Goal: Task Accomplishment & Management: Use online tool/utility

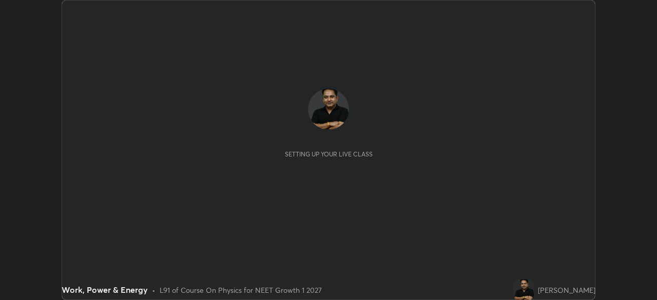
scroll to position [300, 657]
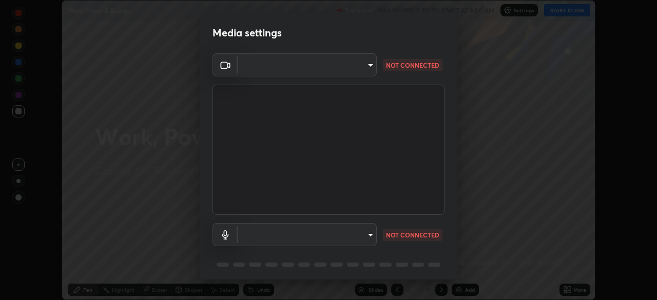
type input "1e49b53be58bf3658c32ba4c8e2538d2601885ca91182b01ba969948c87b8f29"
click at [355, 238] on body "Erase all Work, Power & Energy Recording WAS SCHEDULED TO START AT 9:00 AM Sett…" at bounding box center [328, 150] width 657 height 300
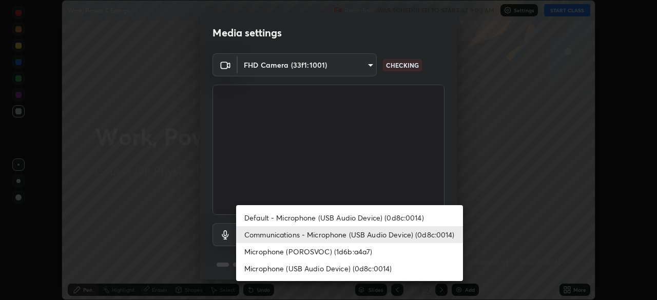
click at [340, 269] on li "Microphone (USB Audio Device) (0d8c:0014)" at bounding box center [349, 268] width 227 height 17
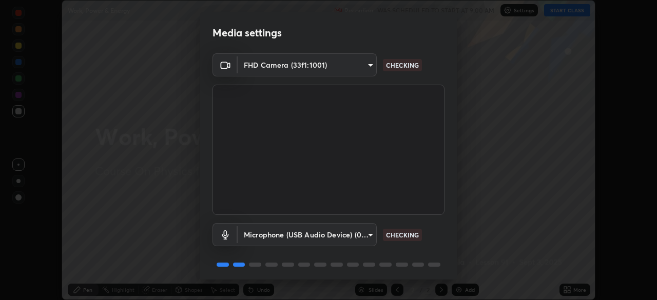
type input "c479ae5917e81ca6c629835639d3c14d73be07d1eae9ad26bfc29371bbaeb756"
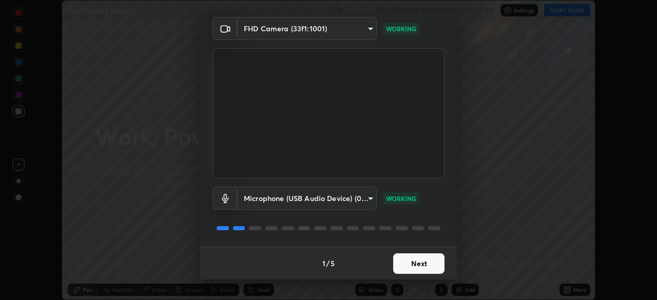
click at [413, 263] on button "Next" at bounding box center [418, 264] width 51 height 21
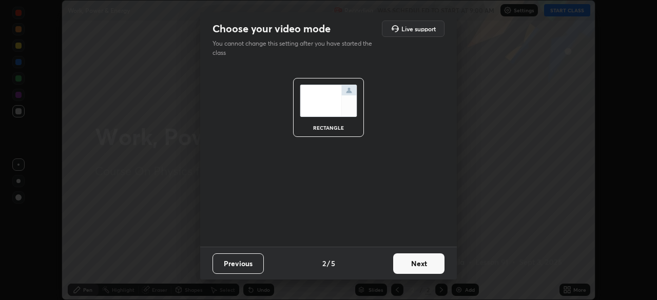
scroll to position [0, 0]
click at [417, 263] on button "Next" at bounding box center [418, 264] width 51 height 21
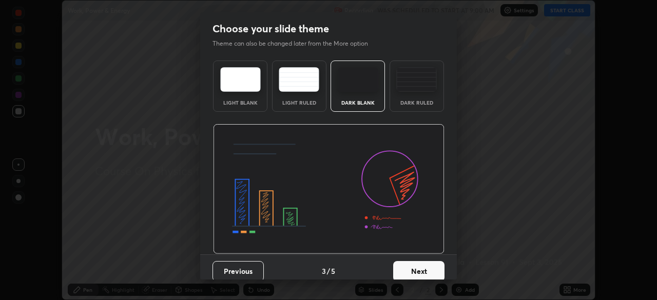
click at [416, 268] on button "Next" at bounding box center [418, 271] width 51 height 21
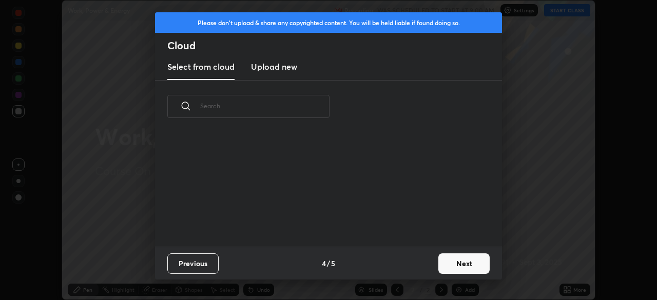
scroll to position [114, 329]
click at [285, 69] on h3 "Upload new" at bounding box center [274, 67] width 46 height 12
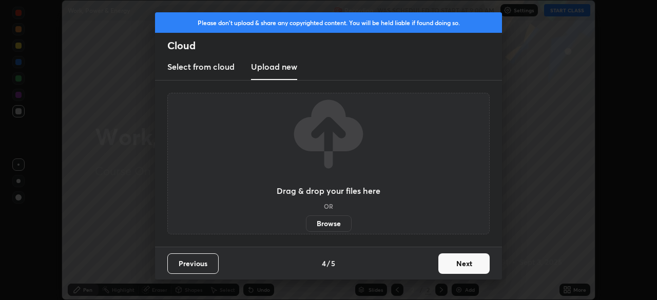
click at [333, 224] on label "Browse" at bounding box center [329, 224] width 46 height 16
click at [306, 224] on input "Browse" at bounding box center [306, 224] width 0 height 16
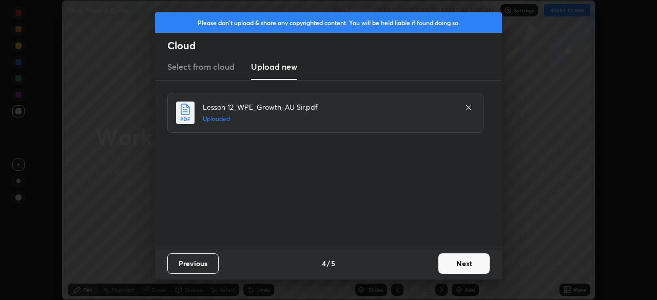
click at [457, 261] on button "Next" at bounding box center [463, 264] width 51 height 21
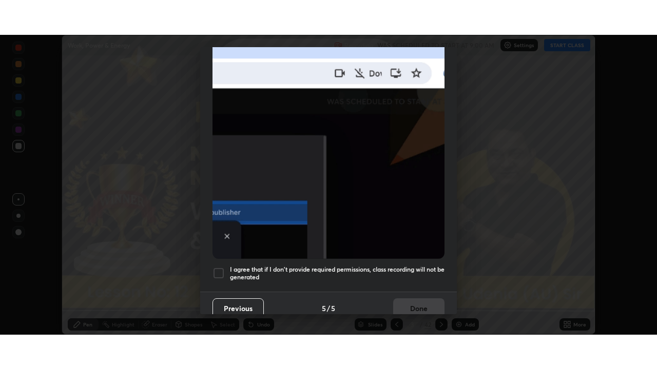
scroll to position [246, 0]
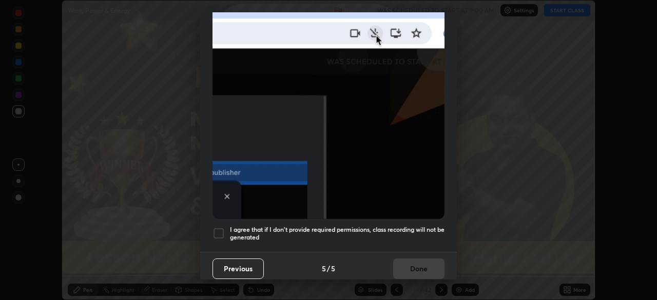
click at [221, 229] on div at bounding box center [218, 233] width 12 height 12
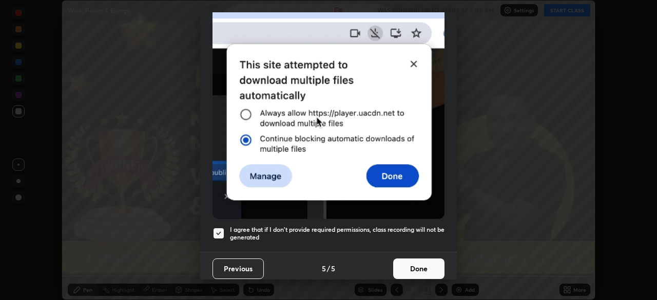
click at [407, 261] on button "Done" at bounding box center [418, 269] width 51 height 21
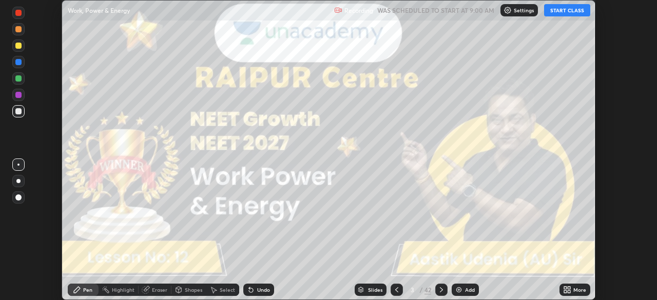
click at [568, 289] on icon at bounding box center [567, 290] width 8 height 8
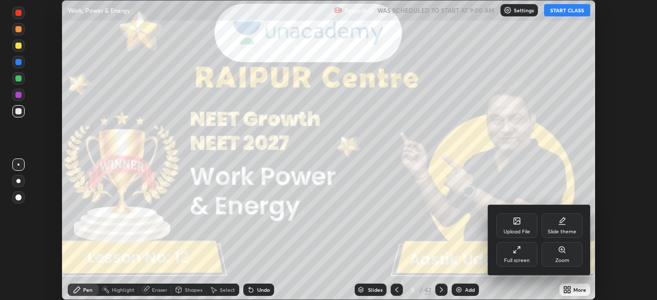
click at [516, 254] on icon at bounding box center [517, 250] width 8 height 8
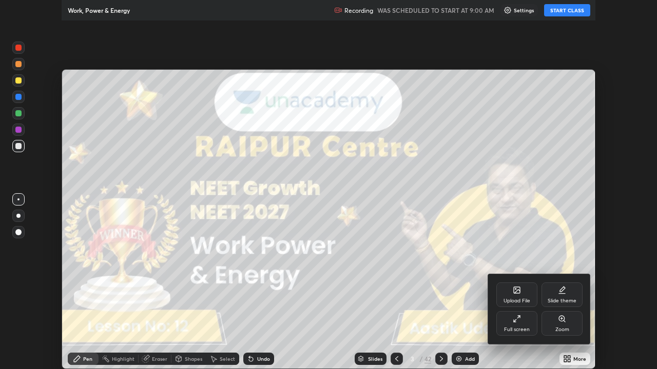
scroll to position [369, 657]
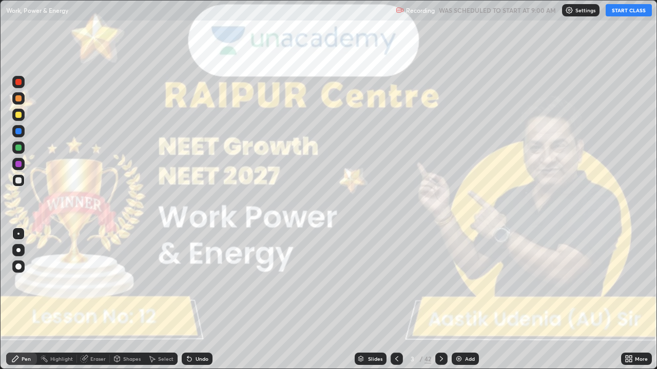
click at [620, 13] on button "START CLASS" at bounding box center [629, 10] width 46 height 12
click at [20, 252] on div at bounding box center [18, 250] width 12 height 12
click at [440, 300] on icon at bounding box center [441, 359] width 8 height 8
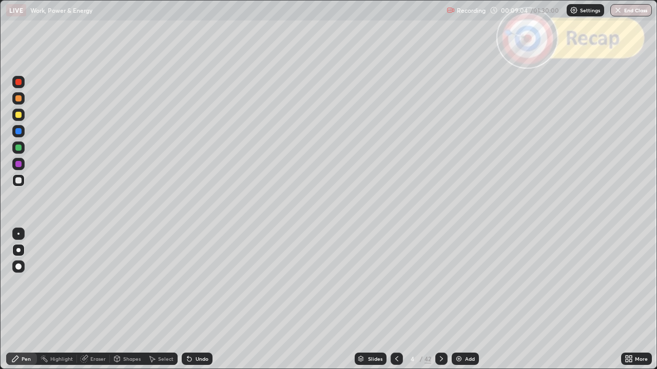
click at [20, 116] on div at bounding box center [18, 115] width 6 height 6
click at [128, 300] on div "Shapes" at bounding box center [131, 359] width 17 height 5
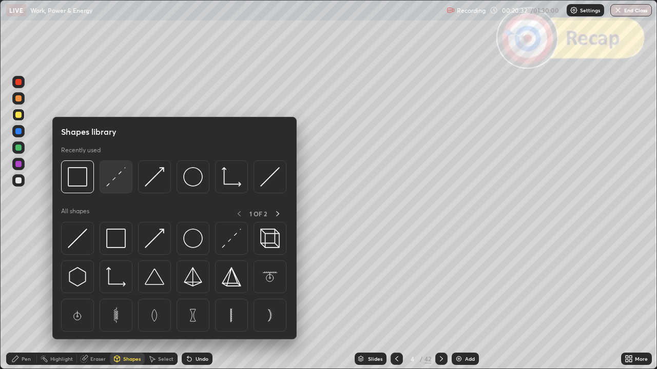
click at [120, 184] on img at bounding box center [116, 177] width 20 height 20
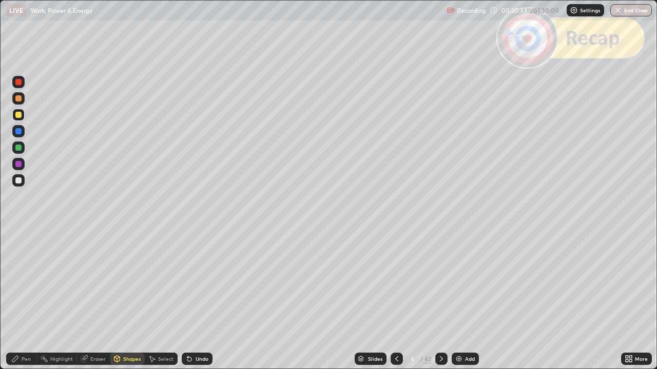
click at [21, 86] on div at bounding box center [18, 82] width 12 height 12
click at [24, 300] on div "Pen" at bounding box center [26, 359] width 9 height 5
click at [19, 181] on div at bounding box center [18, 181] width 6 height 6
click at [20, 115] on div at bounding box center [18, 115] width 6 height 6
click at [128, 300] on div "Shapes" at bounding box center [131, 359] width 17 height 5
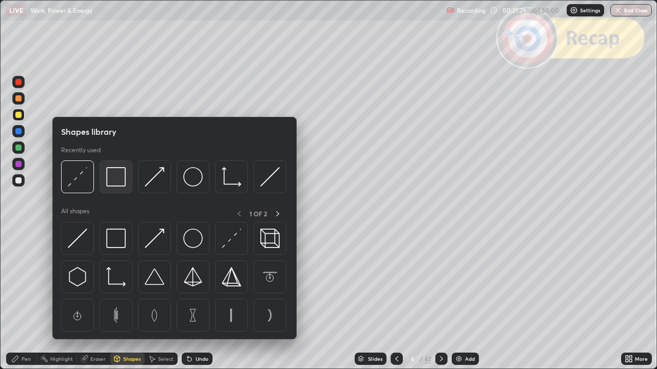
click at [118, 184] on img at bounding box center [116, 177] width 20 height 20
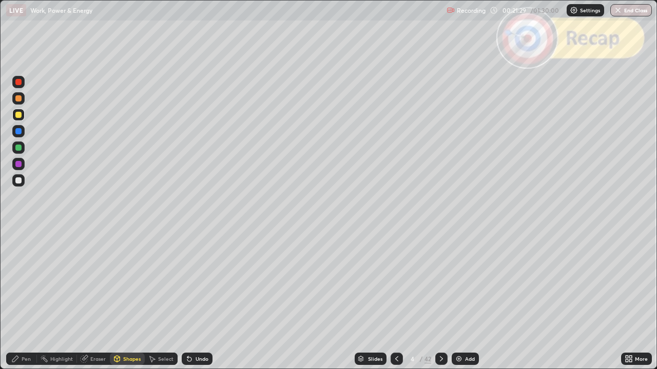
click at [19, 83] on div at bounding box center [18, 82] width 6 height 6
click at [131, 300] on div "Shapes" at bounding box center [131, 359] width 17 height 5
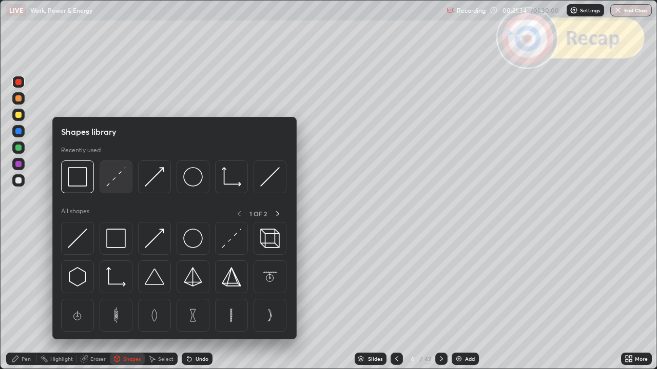
click at [117, 179] on img at bounding box center [116, 177] width 20 height 20
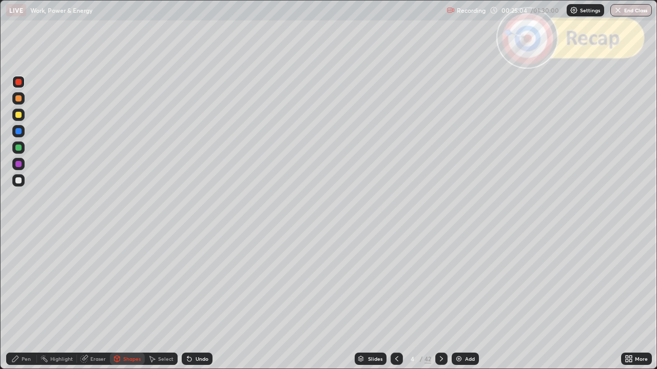
click at [18, 300] on icon at bounding box center [15, 359] width 8 height 8
click at [18, 183] on div at bounding box center [18, 181] width 6 height 6
click at [20, 164] on div at bounding box center [18, 164] width 6 height 6
click at [20, 102] on div at bounding box center [18, 98] width 12 height 12
click at [206, 300] on div "Undo" at bounding box center [197, 359] width 31 height 12
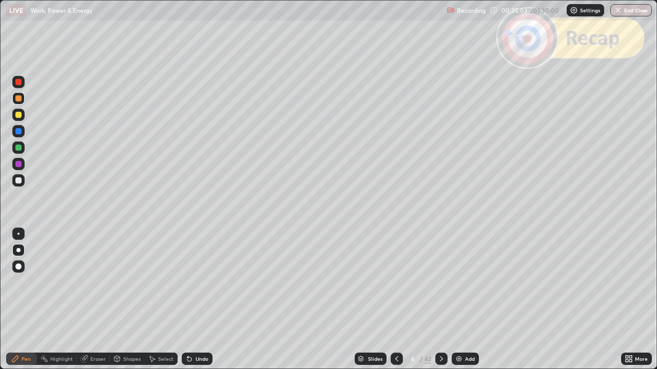
click at [203, 300] on div "Undo" at bounding box center [197, 359] width 31 height 12
click at [205, 300] on div "Undo" at bounding box center [197, 359] width 31 height 12
click at [124, 300] on div "Shapes" at bounding box center [127, 359] width 35 height 12
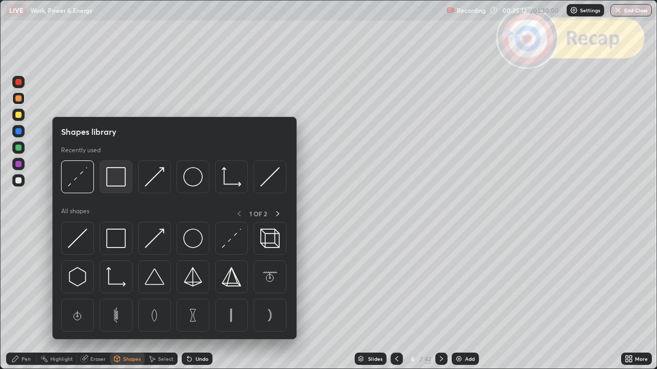
click at [115, 177] on img at bounding box center [116, 177] width 20 height 20
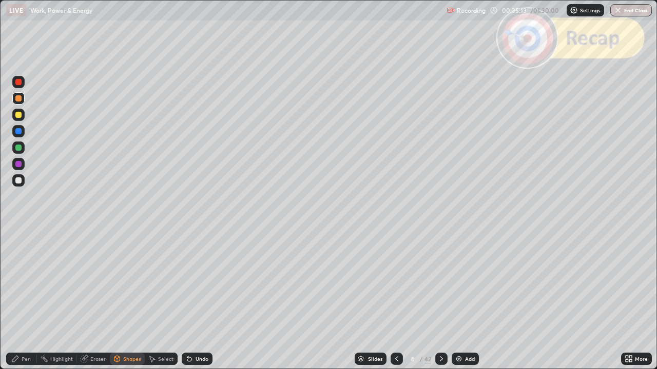
click at [19, 84] on div at bounding box center [18, 82] width 6 height 6
click at [16, 183] on div at bounding box center [18, 181] width 6 height 6
click at [206, 300] on div "Undo" at bounding box center [202, 359] width 13 height 5
click at [23, 300] on div "Pen" at bounding box center [26, 359] width 9 height 5
click at [196, 300] on div "Undo" at bounding box center [202, 359] width 13 height 5
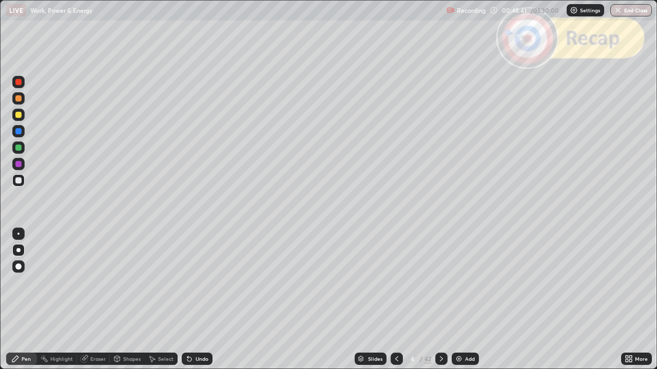
click at [466, 300] on div "Add" at bounding box center [470, 359] width 10 height 5
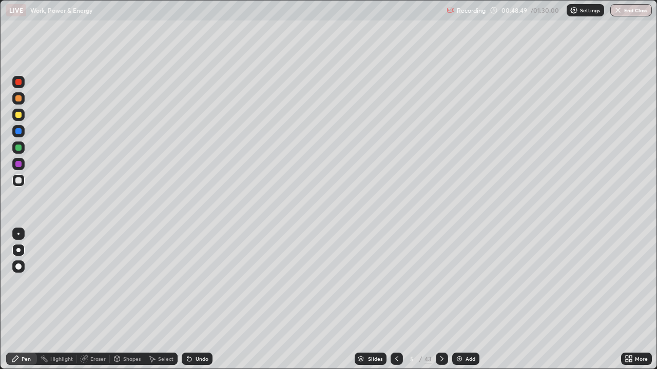
click at [20, 114] on div at bounding box center [18, 115] width 6 height 6
click at [205, 300] on div "Undo" at bounding box center [202, 359] width 13 height 5
click at [204, 300] on div "Undo" at bounding box center [202, 359] width 13 height 5
click at [125, 300] on div "Shapes" at bounding box center [131, 359] width 17 height 5
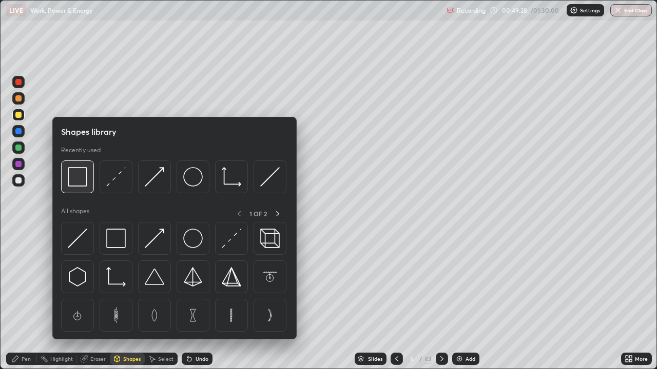
click at [82, 182] on img at bounding box center [78, 177] width 20 height 20
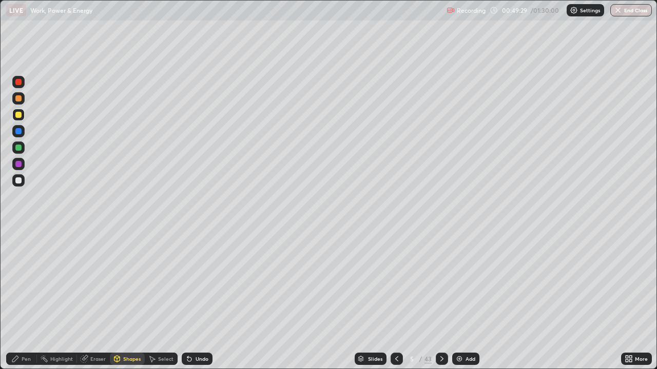
click at [23, 85] on div at bounding box center [18, 82] width 12 height 12
click at [19, 180] on div at bounding box center [18, 181] width 6 height 6
click at [18, 99] on div at bounding box center [18, 98] width 6 height 6
click at [202, 300] on div "Undo" at bounding box center [202, 359] width 13 height 5
click at [26, 300] on div "Pen" at bounding box center [26, 359] width 9 height 5
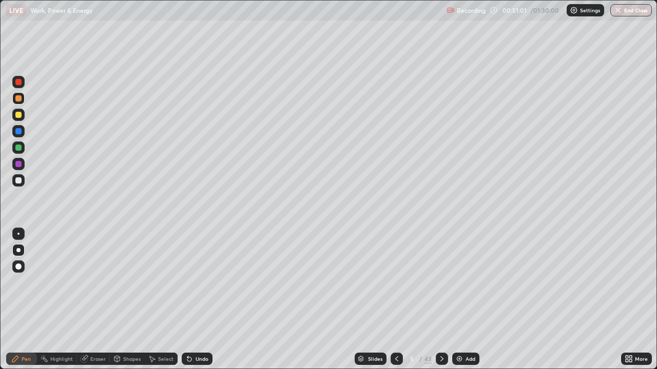
click at [199, 300] on div "Undo" at bounding box center [202, 359] width 13 height 5
click at [202, 300] on div "Undo" at bounding box center [202, 359] width 13 height 5
click at [204, 300] on div "Undo" at bounding box center [197, 359] width 31 height 12
click at [205, 300] on div "Undo" at bounding box center [197, 359] width 31 height 12
click at [206, 300] on div "Undo" at bounding box center [197, 359] width 31 height 12
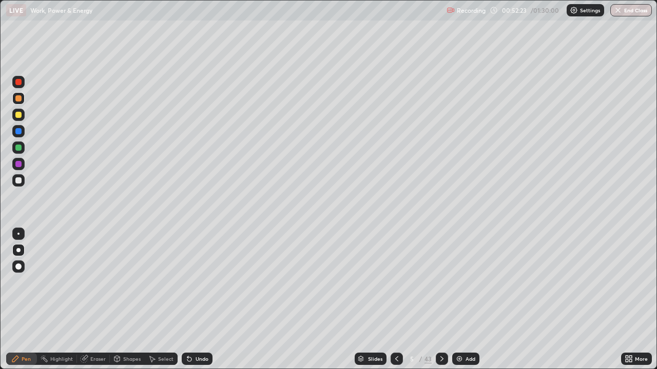
click at [203, 300] on div "Undo" at bounding box center [197, 359] width 31 height 12
click at [124, 300] on div "Shapes" at bounding box center [131, 359] width 17 height 5
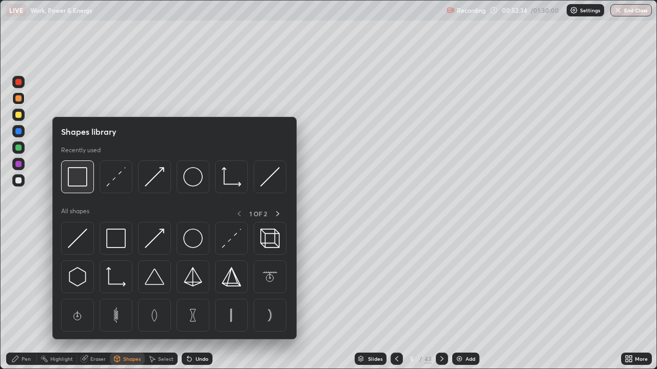
click at [81, 182] on img at bounding box center [78, 177] width 20 height 20
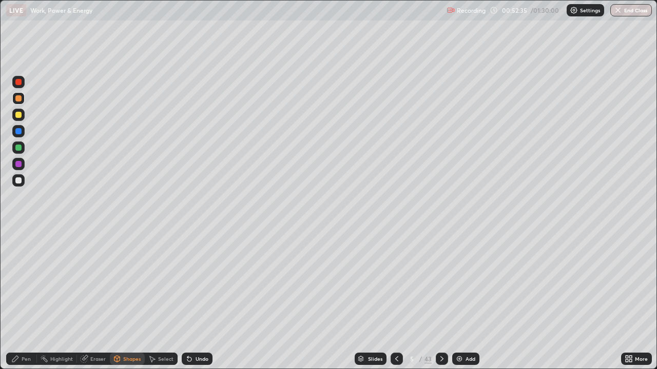
click at [17, 85] on div at bounding box center [18, 82] width 6 height 6
click at [208, 300] on div "Undo" at bounding box center [197, 359] width 31 height 12
click at [20, 101] on div at bounding box center [18, 98] width 6 height 6
click at [204, 300] on div "Undo" at bounding box center [202, 359] width 13 height 5
click at [27, 300] on div "Pen" at bounding box center [26, 359] width 9 height 5
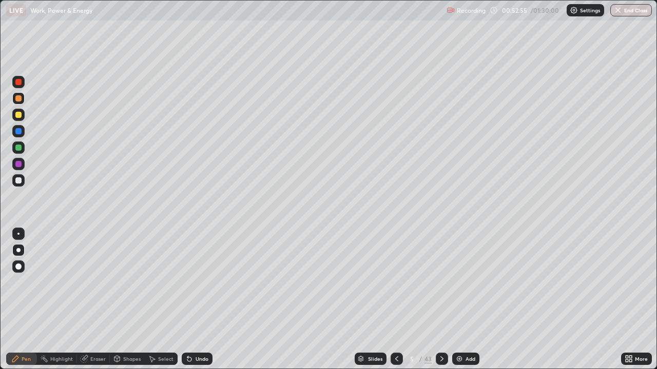
click at [127, 300] on div "Shapes" at bounding box center [131, 359] width 17 height 5
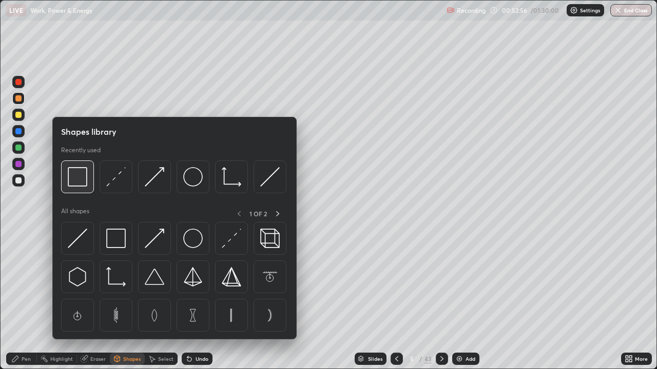
click at [77, 180] on img at bounding box center [78, 177] width 20 height 20
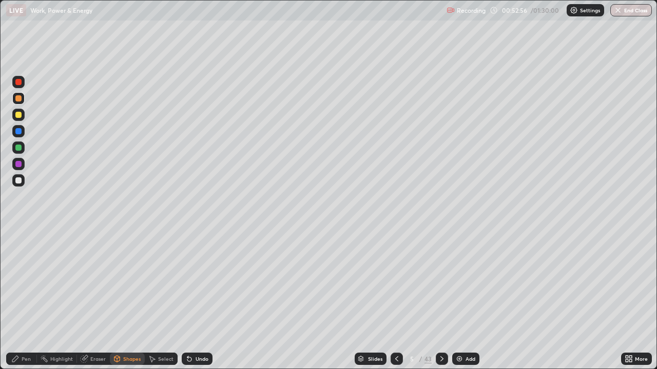
click at [18, 84] on div at bounding box center [18, 82] width 6 height 6
click at [20, 300] on div "Pen" at bounding box center [21, 359] width 31 height 12
click at [20, 181] on div at bounding box center [18, 181] width 6 height 6
click at [128, 300] on div "Shapes" at bounding box center [131, 359] width 17 height 5
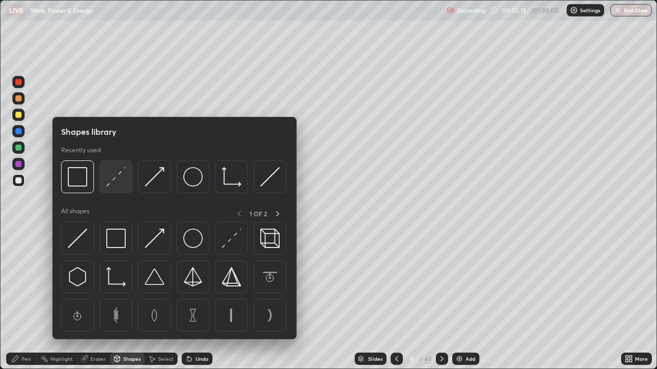
click at [121, 181] on img at bounding box center [116, 177] width 20 height 20
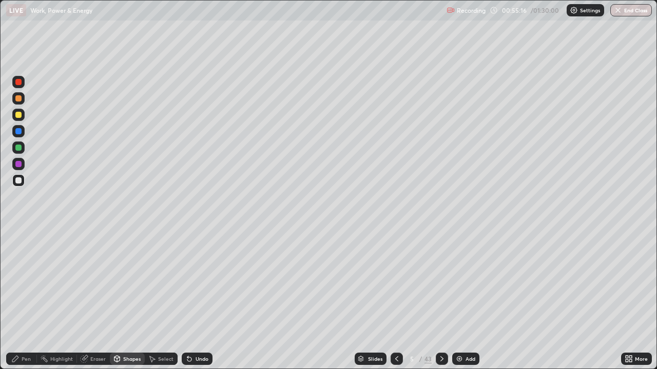
click at [19, 84] on div at bounding box center [18, 82] width 6 height 6
click at [21, 300] on div "Pen" at bounding box center [21, 359] width 31 height 12
click at [19, 179] on div at bounding box center [18, 181] width 6 height 6
click at [19, 100] on div at bounding box center [18, 98] width 6 height 6
click at [188, 300] on icon at bounding box center [189, 360] width 4 height 4
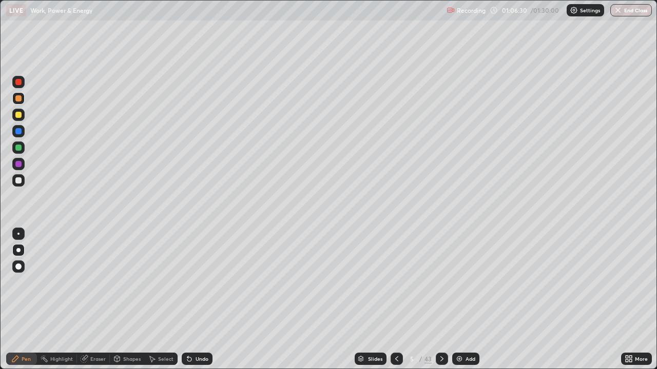
click at [191, 300] on div "Undo" at bounding box center [197, 359] width 31 height 12
click at [202, 300] on div "Undo" at bounding box center [202, 359] width 13 height 5
click at [204, 300] on div "Undo" at bounding box center [202, 359] width 13 height 5
click at [463, 300] on div "Add" at bounding box center [465, 359] width 27 height 12
click at [19, 182] on div at bounding box center [18, 181] width 6 height 6
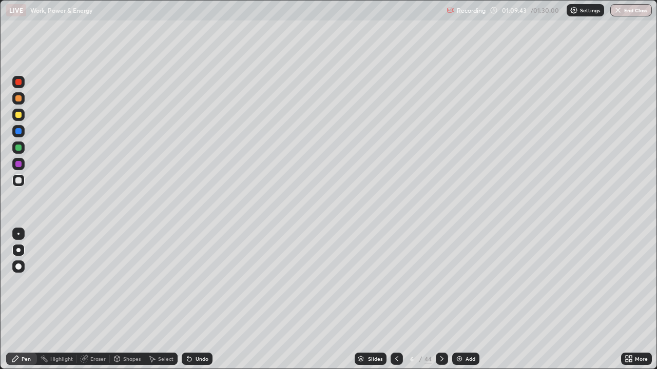
click at [94, 300] on div "Eraser" at bounding box center [97, 359] width 15 height 5
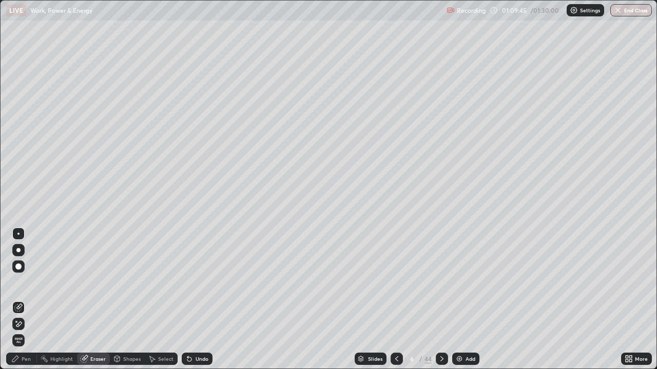
click at [26, 300] on div "Pen" at bounding box center [26, 359] width 9 height 5
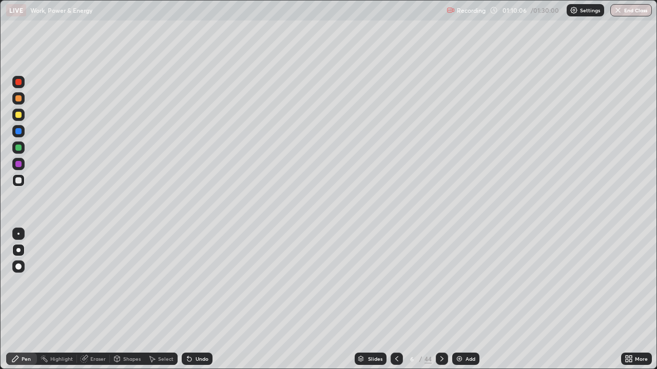
click at [205, 300] on div "Undo" at bounding box center [202, 359] width 13 height 5
click at [194, 300] on div "Undo" at bounding box center [197, 359] width 31 height 12
click at [128, 300] on div "Shapes" at bounding box center [131, 359] width 17 height 5
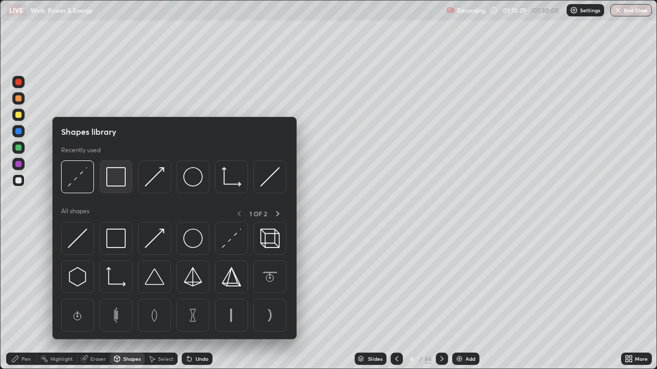
click at [122, 177] on img at bounding box center [116, 177] width 20 height 20
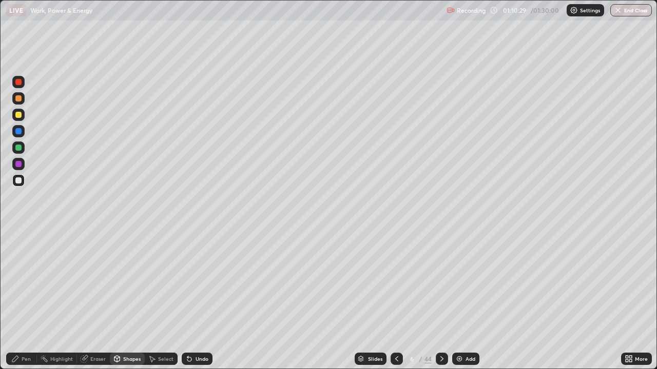
click at [17, 81] on div at bounding box center [18, 82] width 6 height 6
click at [128, 300] on div "Shapes" at bounding box center [131, 359] width 17 height 5
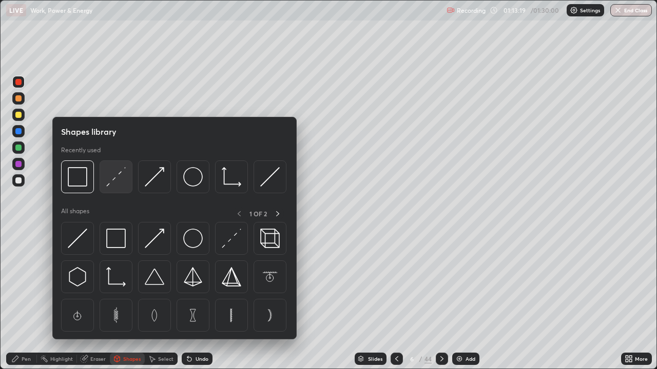
click at [118, 179] on img at bounding box center [116, 177] width 20 height 20
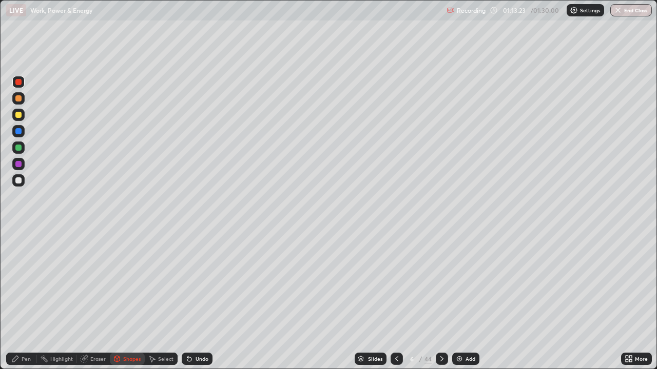
click at [27, 300] on div "Pen" at bounding box center [26, 359] width 9 height 5
click at [19, 177] on div at bounding box center [18, 180] width 12 height 12
click at [127, 300] on div "Shapes" at bounding box center [131, 359] width 17 height 5
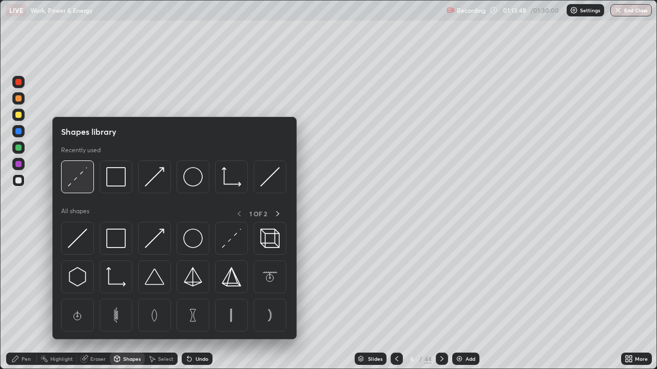
click at [82, 182] on img at bounding box center [78, 177] width 20 height 20
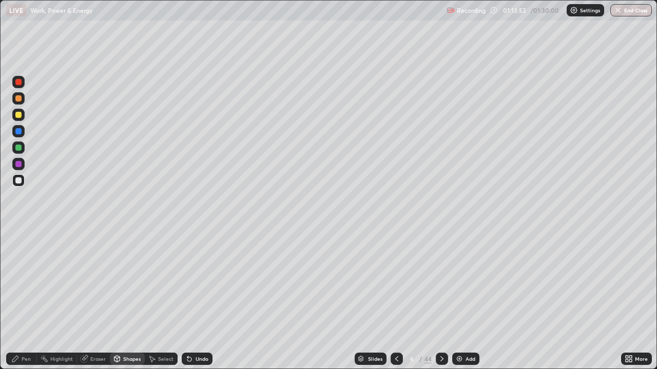
click at [27, 300] on div "Pen" at bounding box center [21, 359] width 31 height 12
click at [128, 300] on div "Shapes" at bounding box center [131, 359] width 17 height 5
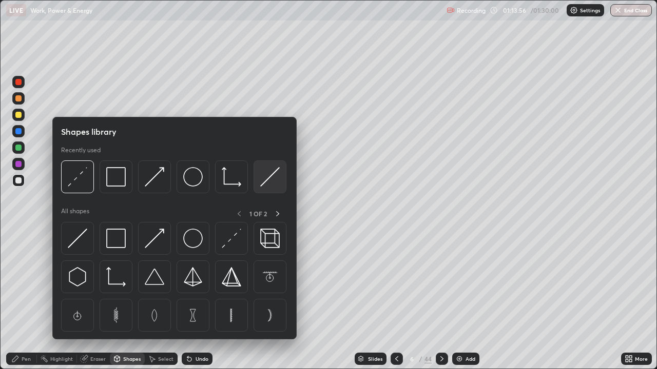
click at [270, 185] on img at bounding box center [270, 177] width 20 height 20
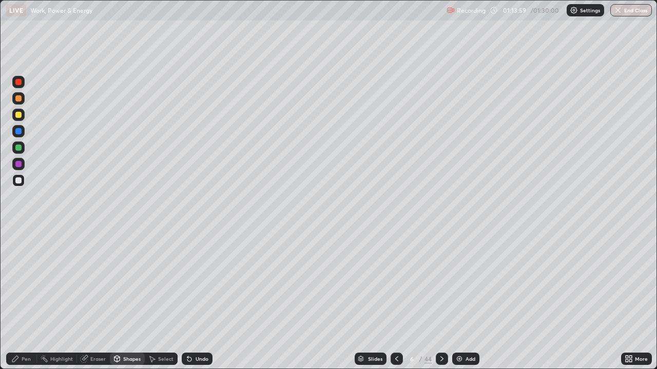
click at [20, 300] on icon at bounding box center [15, 359] width 8 height 8
click at [126, 300] on div "Shapes" at bounding box center [131, 359] width 17 height 5
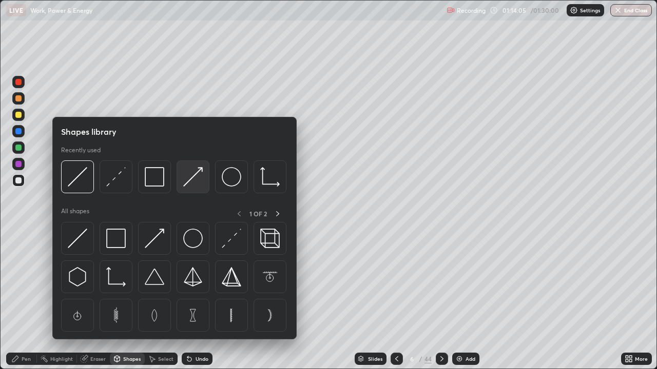
click at [187, 179] on img at bounding box center [193, 177] width 20 height 20
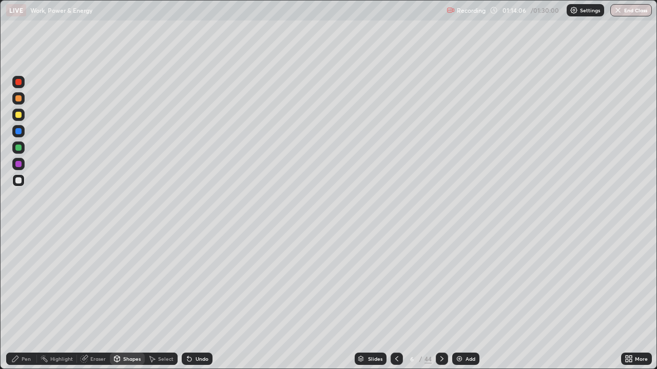
click at [20, 101] on div at bounding box center [18, 98] width 6 height 6
click at [197, 300] on div "Undo" at bounding box center [202, 359] width 13 height 5
click at [13, 300] on icon at bounding box center [15, 359] width 6 height 6
click at [124, 300] on div "Shapes" at bounding box center [131, 359] width 17 height 5
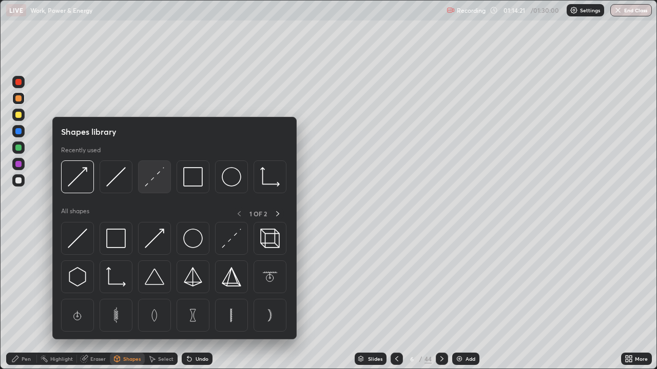
click at [154, 182] on img at bounding box center [155, 177] width 20 height 20
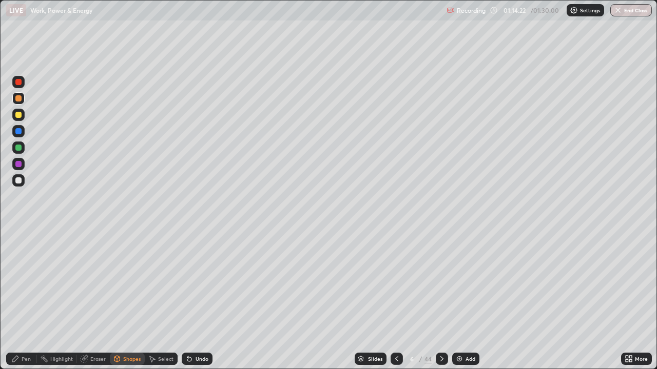
click at [18, 185] on div at bounding box center [18, 180] width 12 height 12
click at [132, 300] on div "Shapes" at bounding box center [131, 359] width 17 height 5
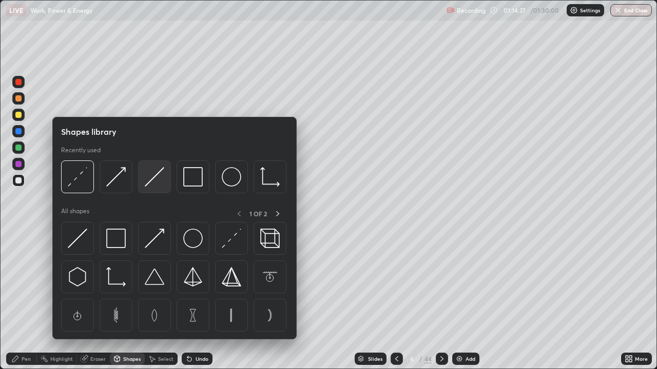
click at [160, 187] on img at bounding box center [155, 177] width 20 height 20
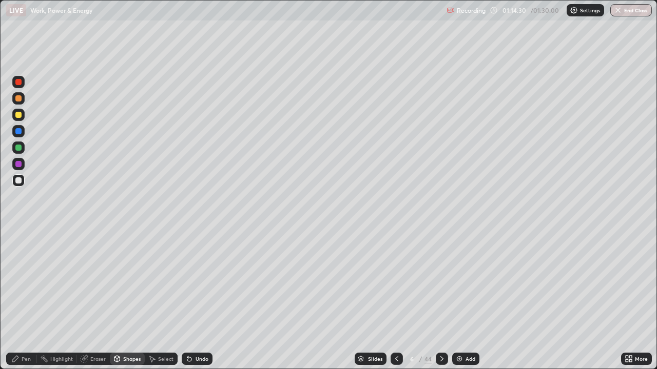
click at [20, 300] on div "Pen" at bounding box center [21, 359] width 31 height 12
click at [20, 98] on div at bounding box center [18, 98] width 6 height 6
click at [21, 149] on div at bounding box center [18, 148] width 6 height 6
click at [123, 300] on div "Shapes" at bounding box center [131, 359] width 17 height 5
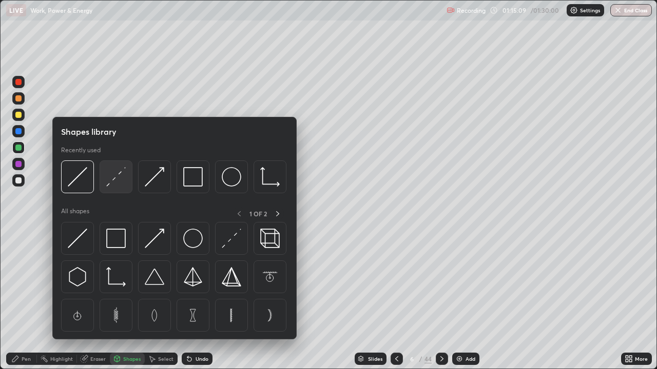
click at [119, 183] on img at bounding box center [116, 177] width 20 height 20
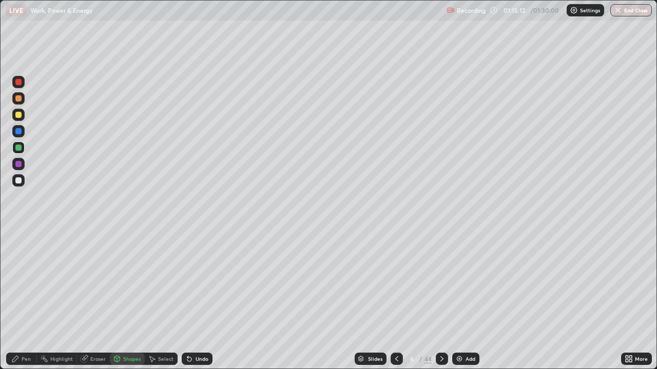
click at [125, 300] on div "Shapes" at bounding box center [131, 359] width 17 height 5
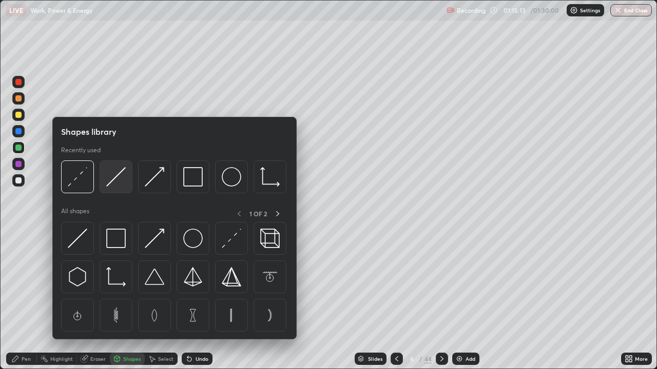
click at [114, 185] on img at bounding box center [116, 177] width 20 height 20
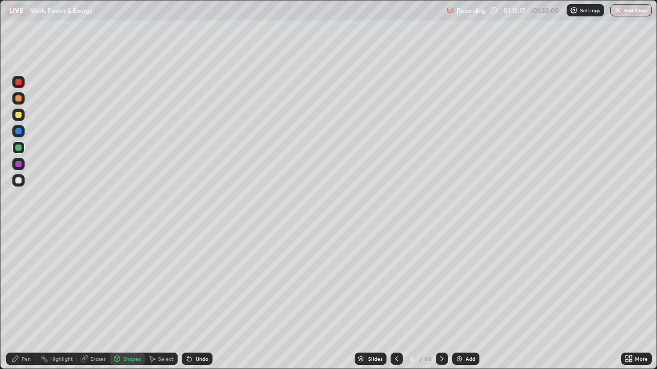
click at [23, 300] on div "Pen" at bounding box center [26, 359] width 9 height 5
click at [196, 300] on div "Undo" at bounding box center [202, 359] width 13 height 5
click at [198, 300] on div "Undo" at bounding box center [197, 359] width 31 height 12
click at [203, 300] on div "Undo" at bounding box center [197, 359] width 31 height 12
click at [205, 300] on div "Undo" at bounding box center [197, 359] width 31 height 12
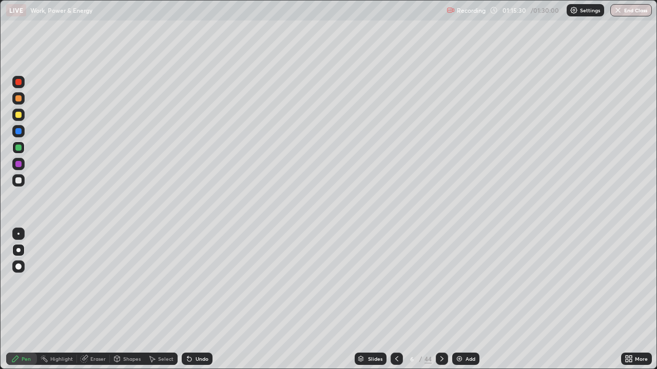
click at [198, 300] on div "Undo" at bounding box center [202, 359] width 13 height 5
click at [129, 300] on div "Shapes" at bounding box center [131, 359] width 17 height 5
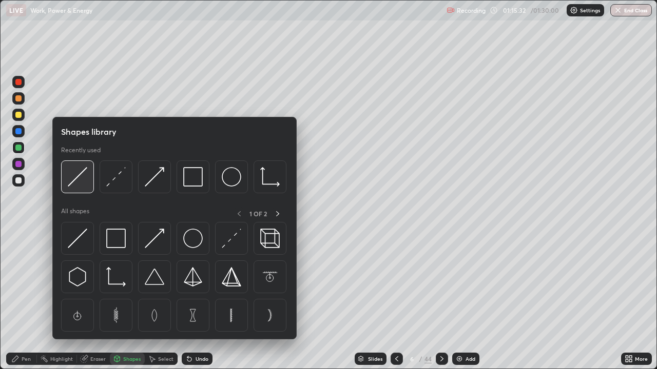
click at [77, 183] on img at bounding box center [78, 177] width 20 height 20
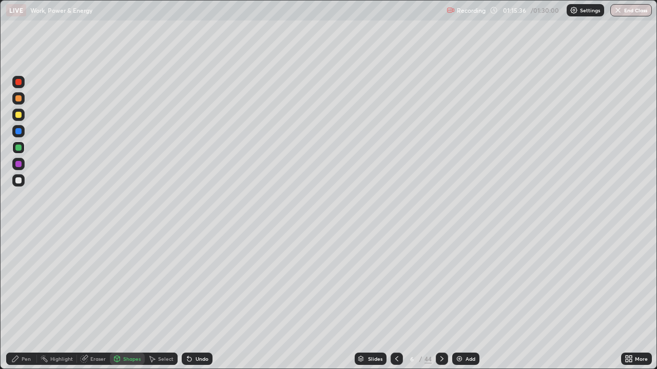
click at [26, 300] on div "Pen" at bounding box center [26, 359] width 9 height 5
click at [197, 300] on div "Undo" at bounding box center [202, 359] width 13 height 5
click at [130, 300] on div "Shapes" at bounding box center [131, 359] width 17 height 5
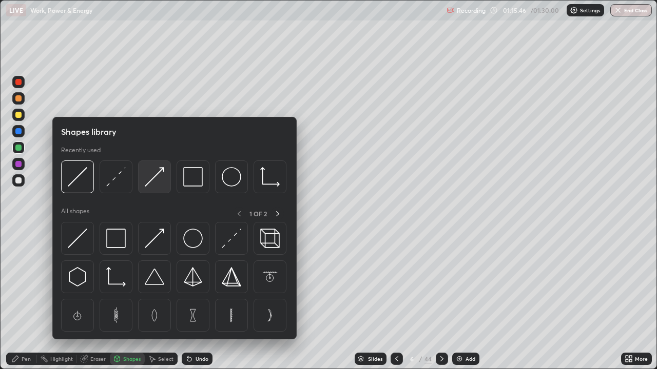
click at [159, 178] on img at bounding box center [155, 177] width 20 height 20
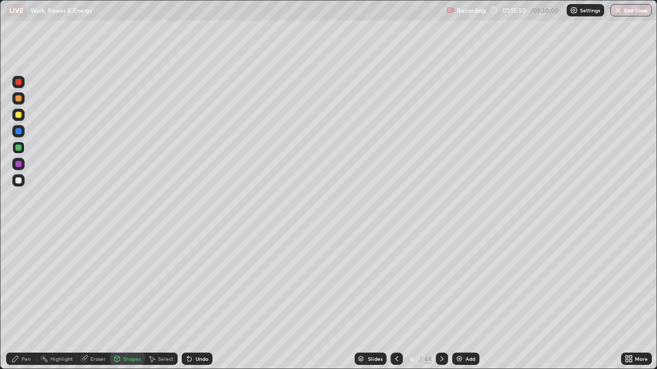
click at [14, 300] on div "Pen" at bounding box center [21, 359] width 31 height 12
click at [20, 99] on div at bounding box center [18, 98] width 6 height 6
click at [21, 181] on div at bounding box center [18, 181] width 6 height 6
click at [17, 148] on div at bounding box center [18, 148] width 6 height 6
click at [21, 114] on div at bounding box center [18, 115] width 6 height 6
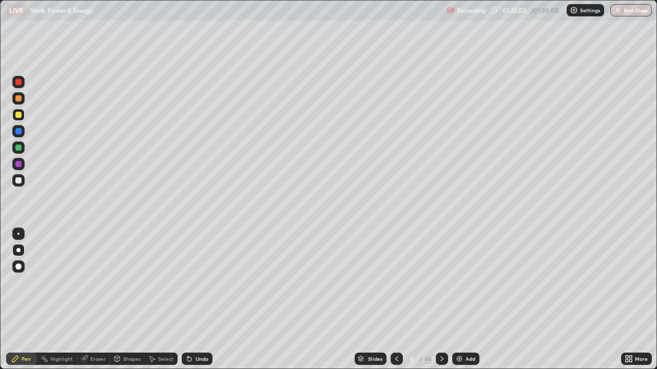
click at [439, 300] on icon at bounding box center [442, 359] width 8 height 8
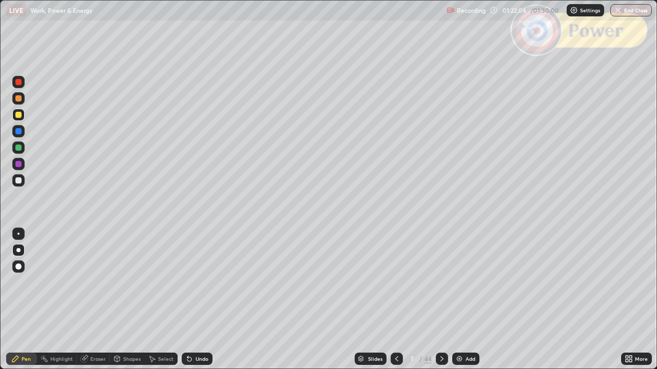
click at [365, 300] on div "Slides" at bounding box center [371, 359] width 32 height 12
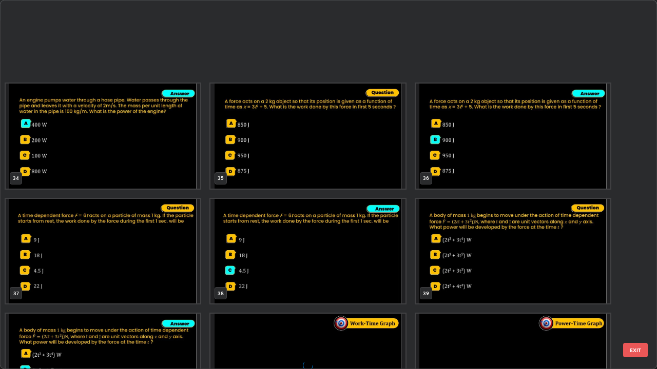
scroll to position [1360, 0]
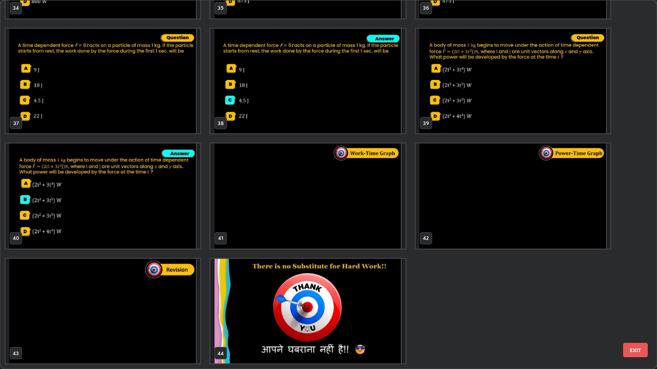
click at [149, 300] on img "grid" at bounding box center [103, 311] width 194 height 105
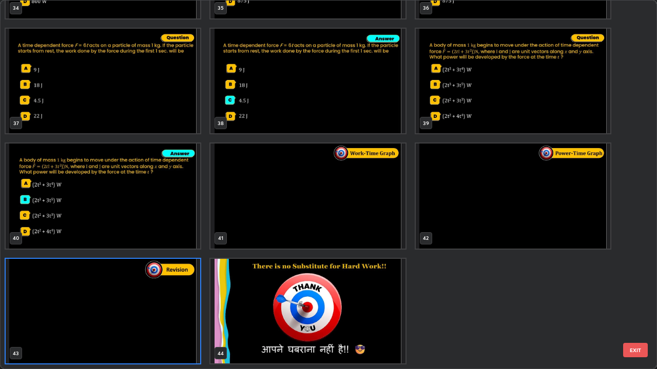
click at [632, 300] on button "EXIT" at bounding box center [635, 350] width 25 height 14
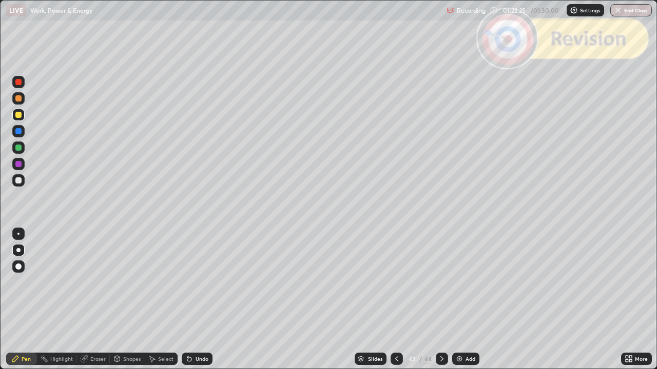
click at [440, 300] on icon at bounding box center [442, 359] width 8 height 8
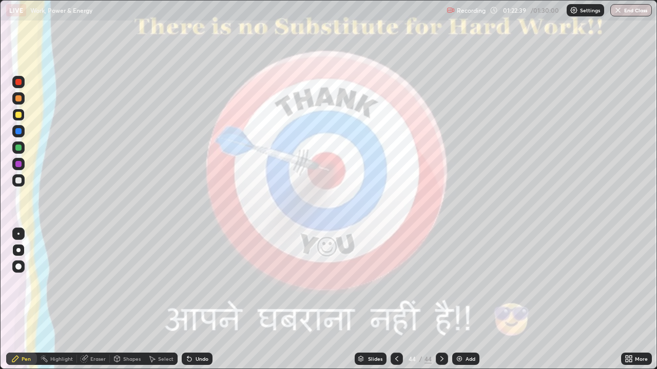
click at [628, 12] on button "End Class" at bounding box center [631, 10] width 42 height 12
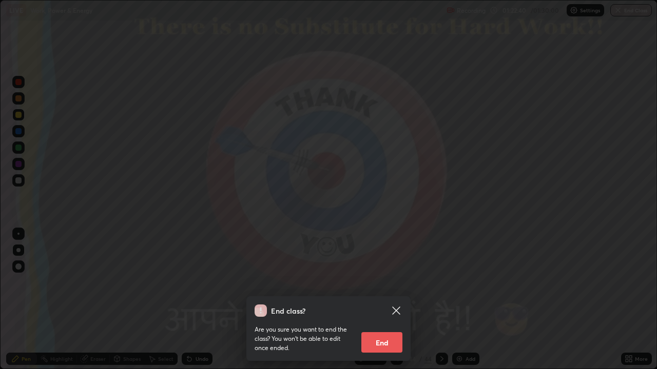
click at [385, 300] on button "End" at bounding box center [381, 343] width 41 height 21
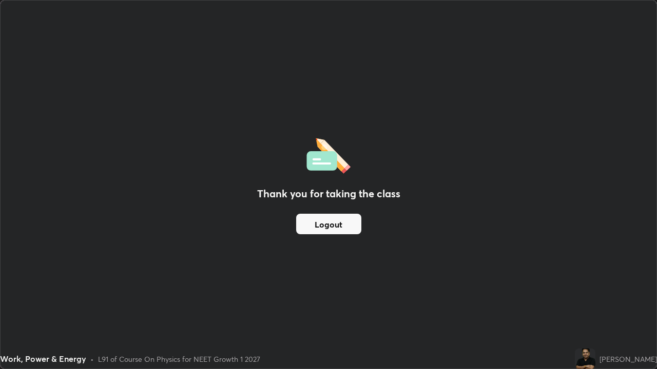
click at [320, 224] on button "Logout" at bounding box center [328, 224] width 65 height 21
